Goal: Task Accomplishment & Management: Manage account settings

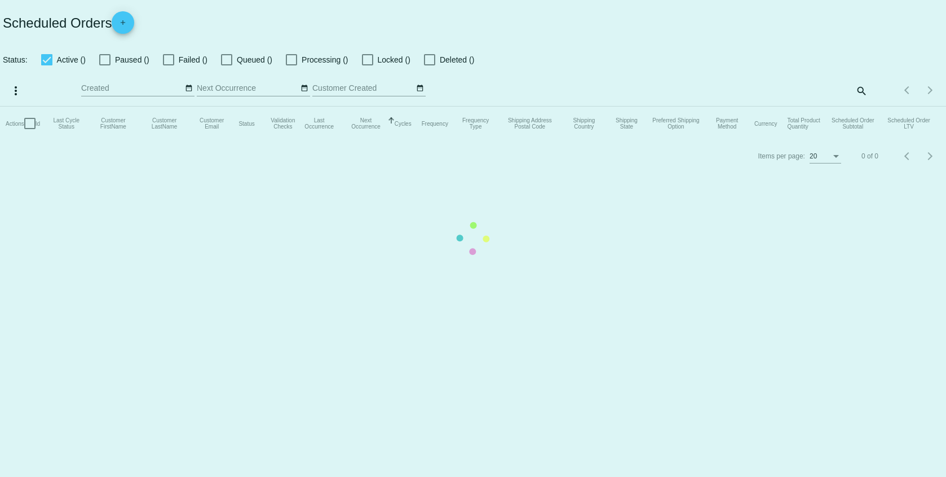
checkbox input "false"
click at [660, 107] on mat-table "Actions Id Last Cycle Status Customer FirstName Customer LastName Customer Emai…" at bounding box center [473, 124] width 946 height 34
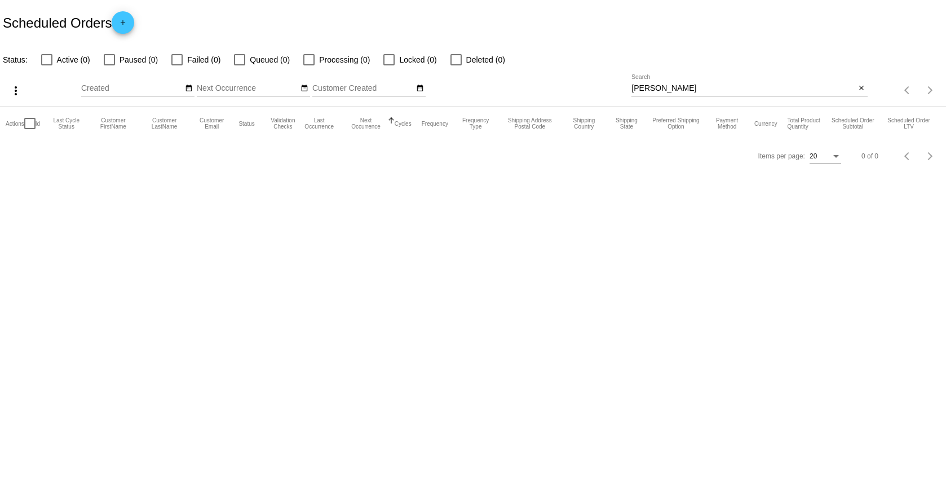
click at [664, 85] on input "[PERSON_NAME]" at bounding box center [743, 88] width 224 height 9
click at [664, 86] on input "[PERSON_NAME]" at bounding box center [743, 88] width 224 height 9
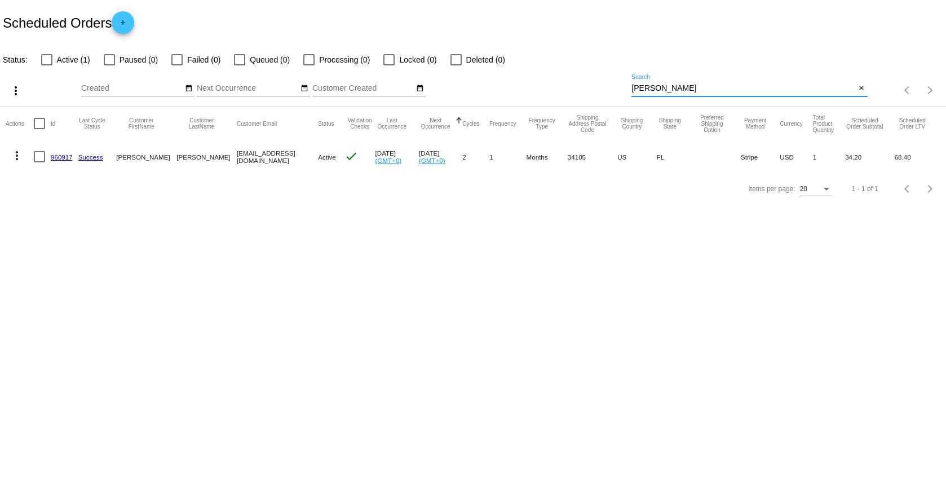
type input "[PERSON_NAME]"
click at [13, 153] on mat-icon "more_vert" at bounding box center [17, 156] width 14 height 14
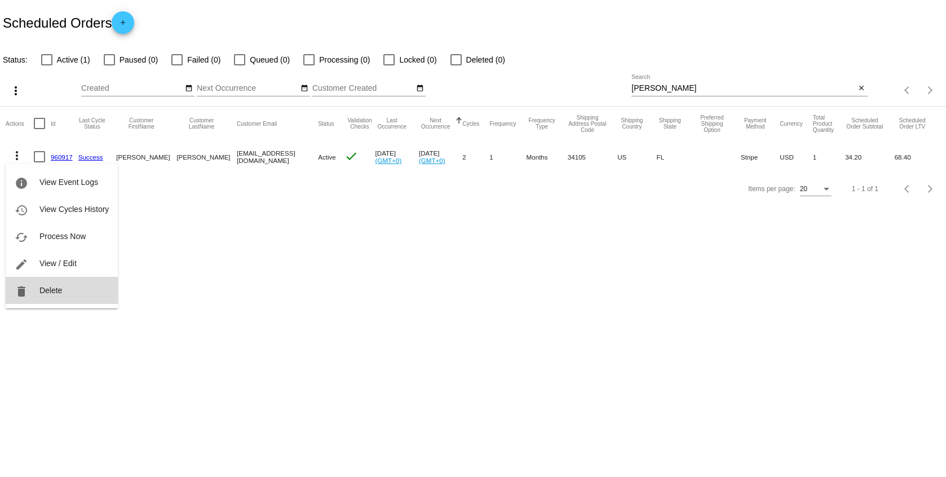
click at [48, 295] on button "delete Delete" at bounding box center [62, 290] width 112 height 27
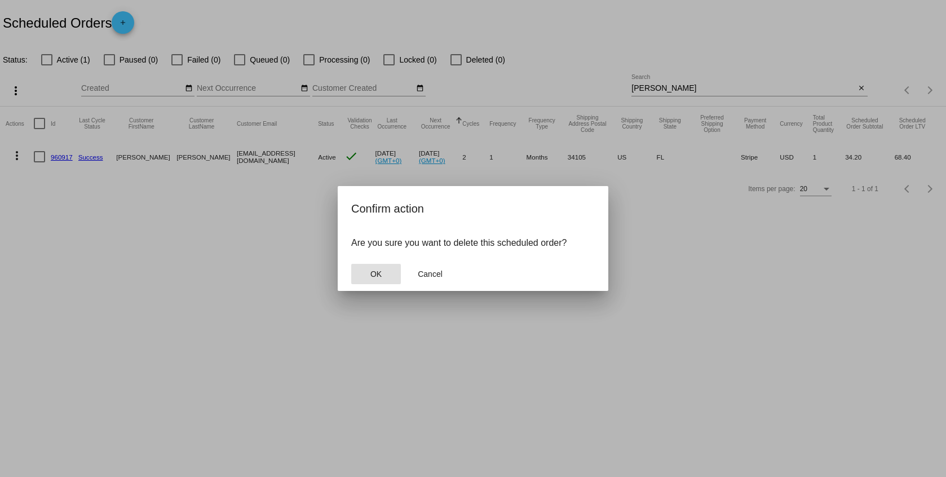
click at [388, 271] on button "OK" at bounding box center [376, 274] width 50 height 20
